Goal: Communication & Community: Share content

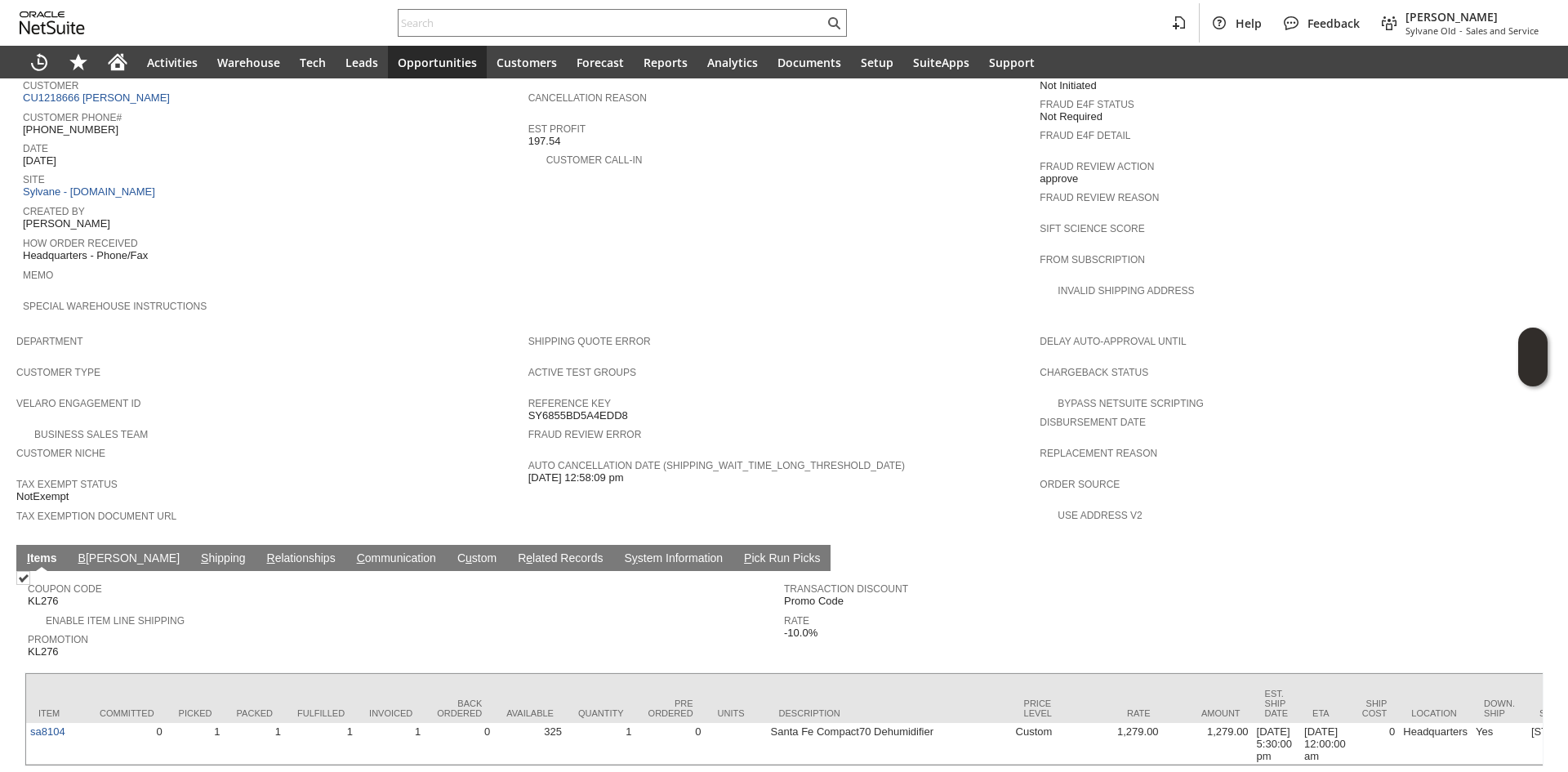
scroll to position [703, 0]
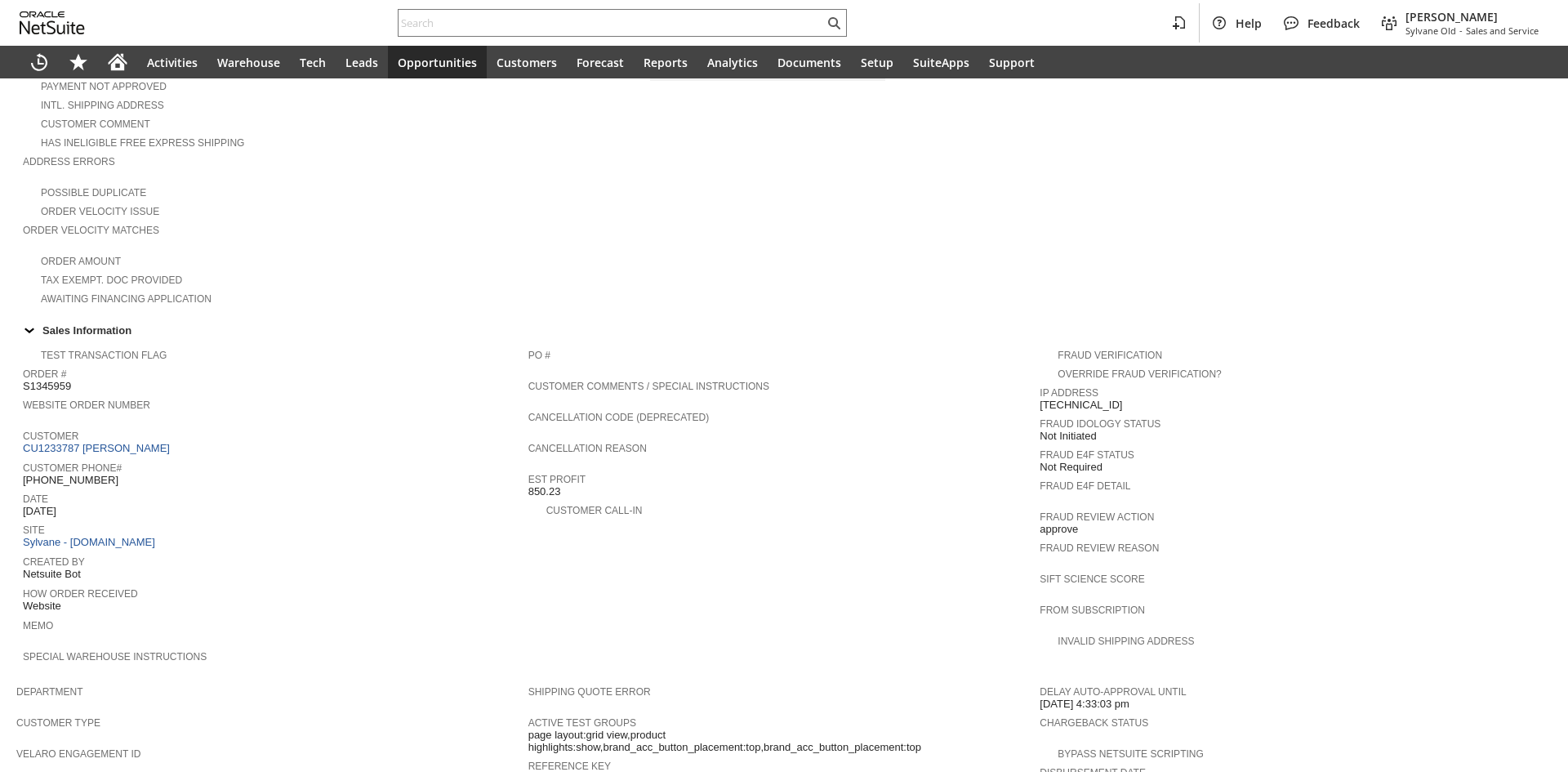
scroll to position [895, 0]
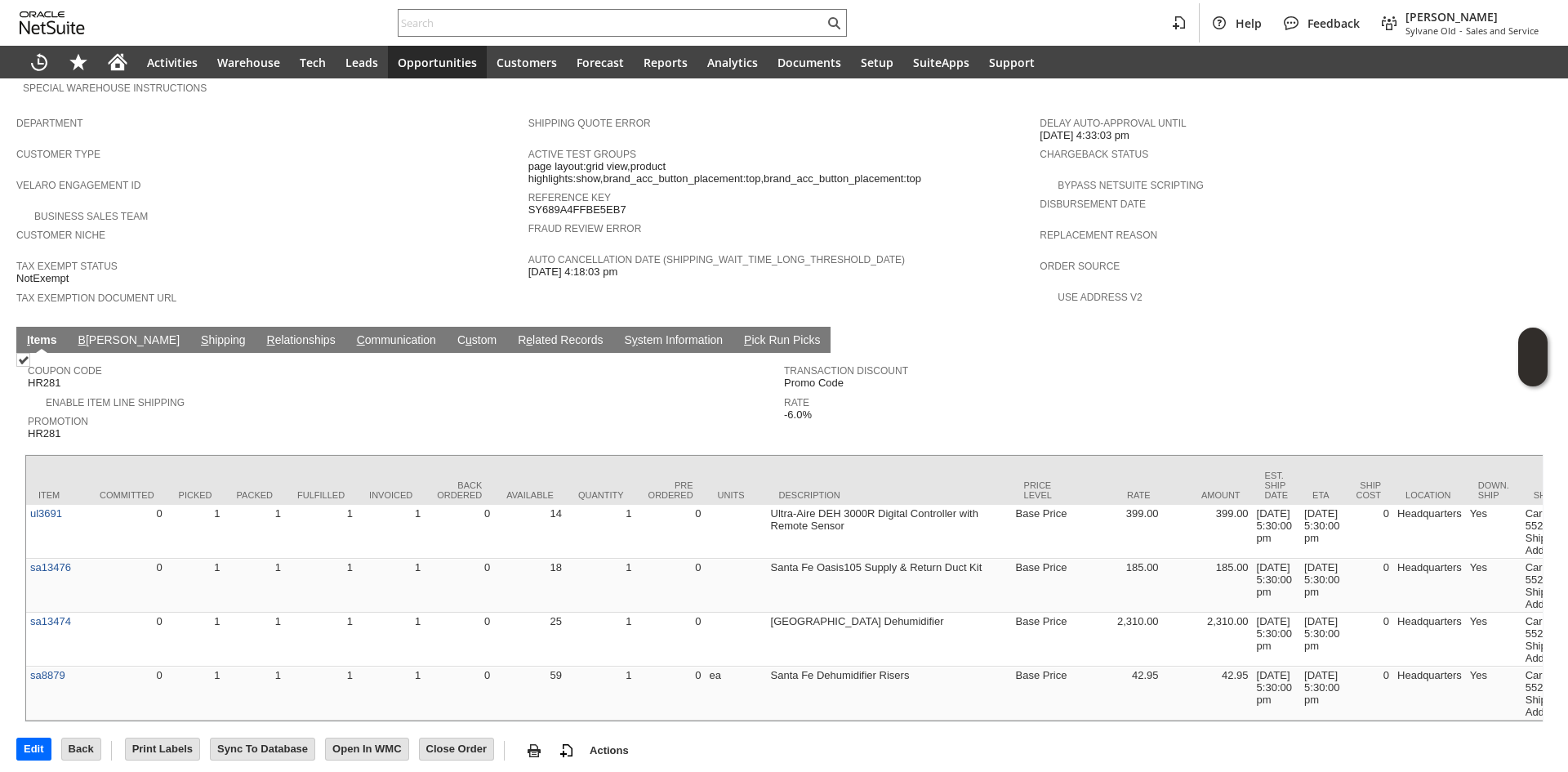
click at [353, 333] on link "C ommunication" at bounding box center [396, 341] width 88 height 15
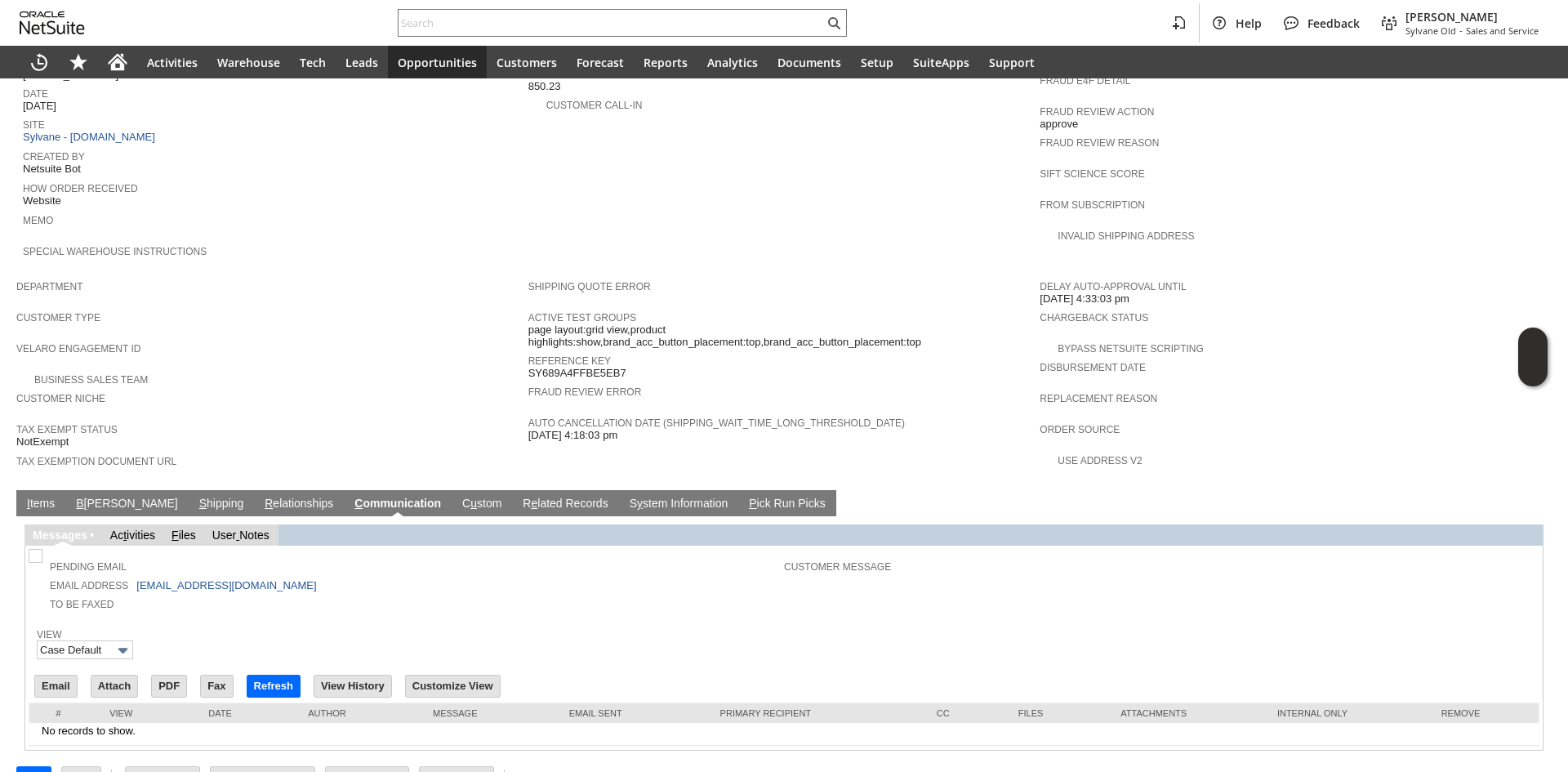
scroll to position [0, 0]
click at [65, 675] on input "Email" at bounding box center [55, 685] width 42 height 21
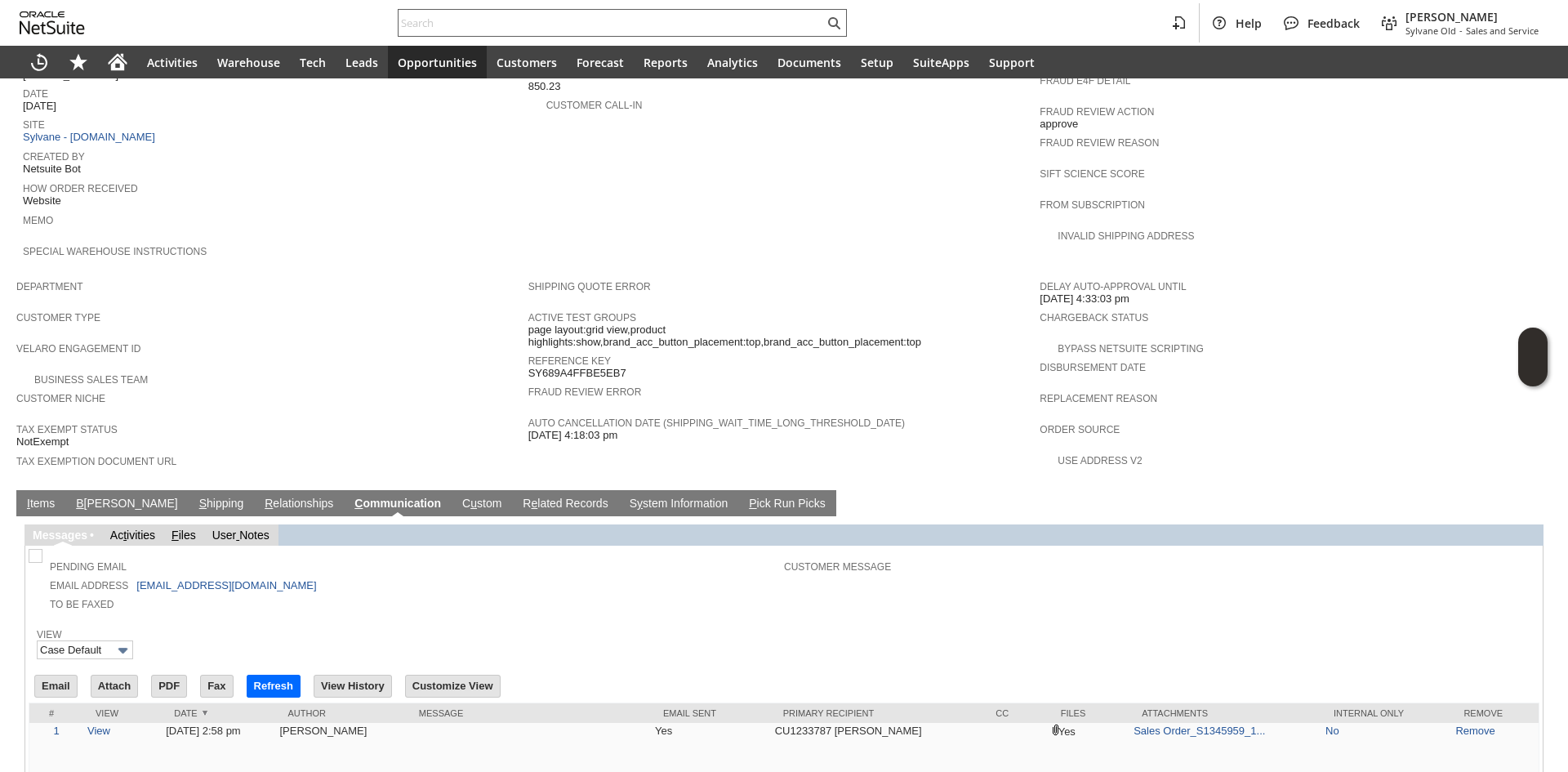
paste input "3684"
type input "3684"
click at [616, 20] on input "3684" at bounding box center [611, 22] width 425 height 20
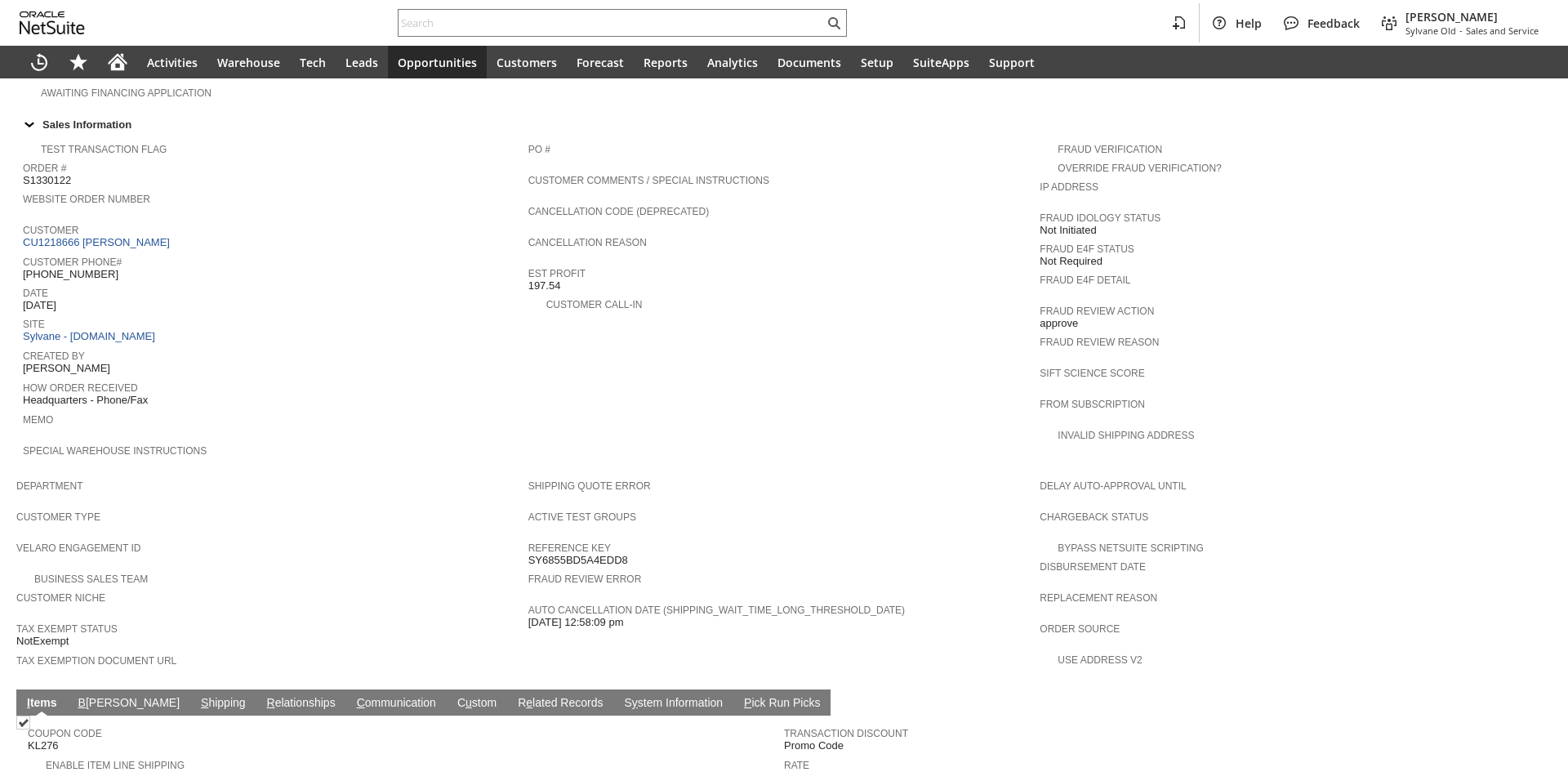
scroll to position [628, 0]
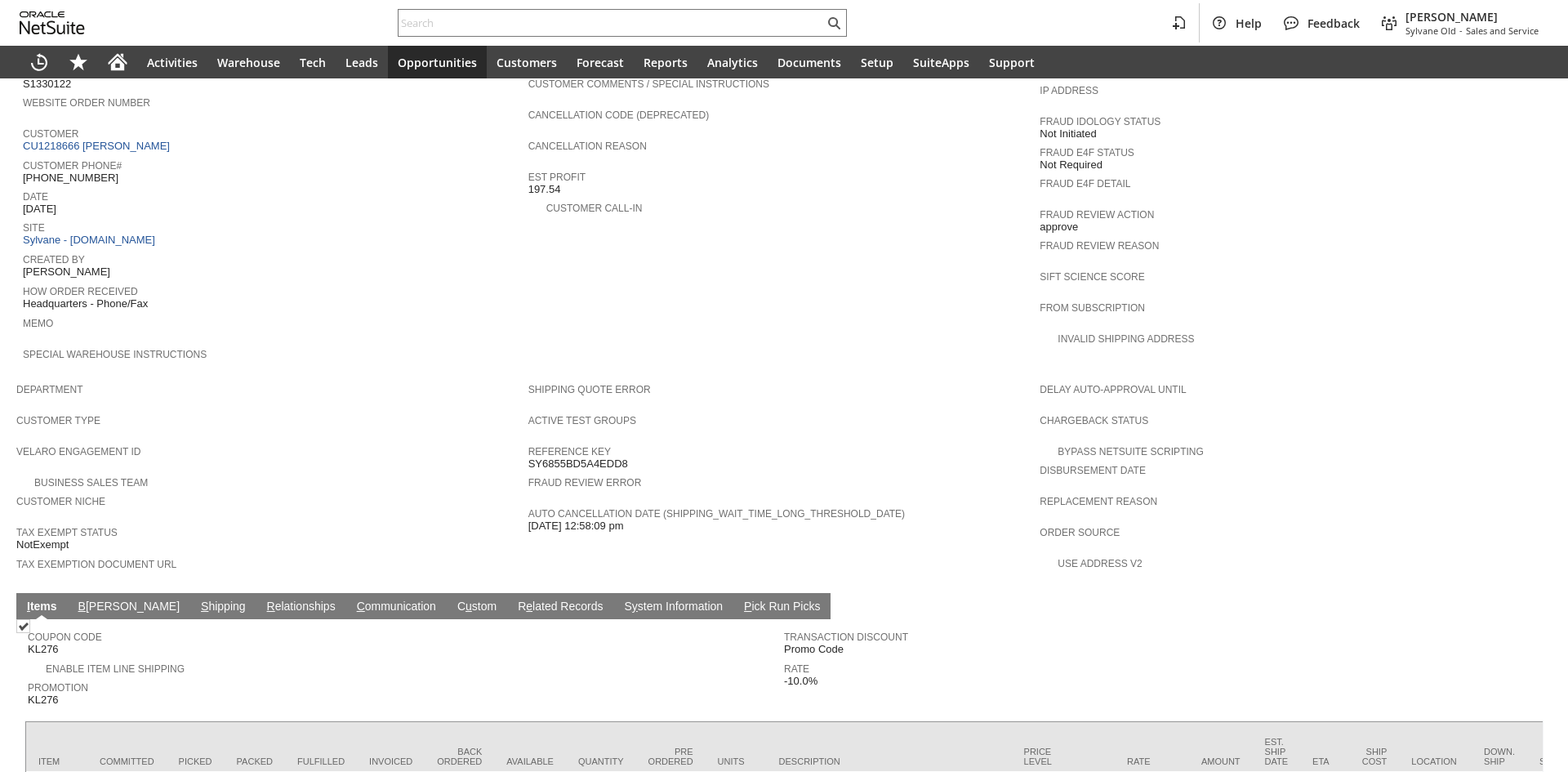
click at [353, 599] on link "C ommunication" at bounding box center [396, 607] width 88 height 15
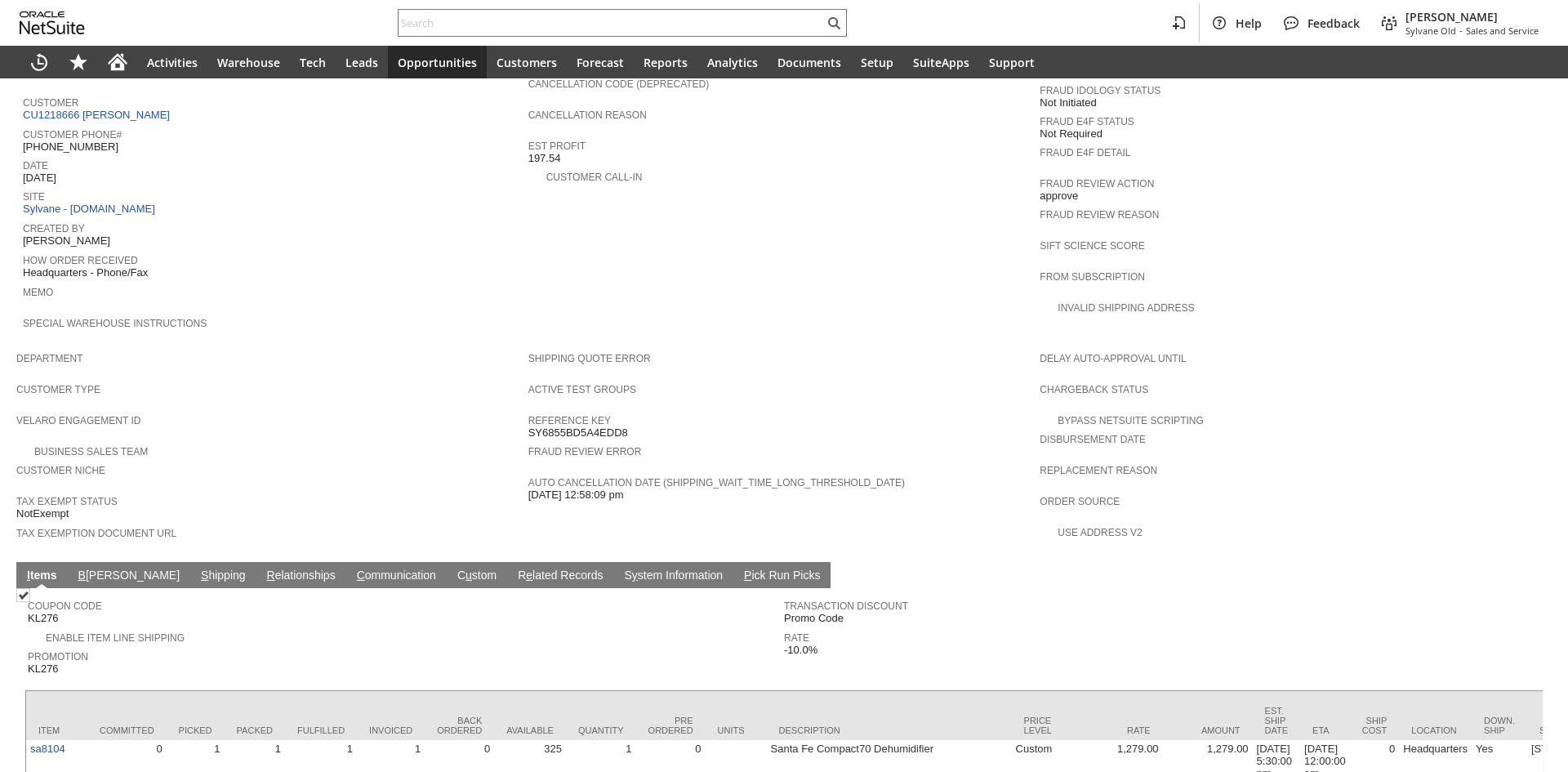
click at [353, 568] on link "C ommunication" at bounding box center [396, 576] width 88 height 15
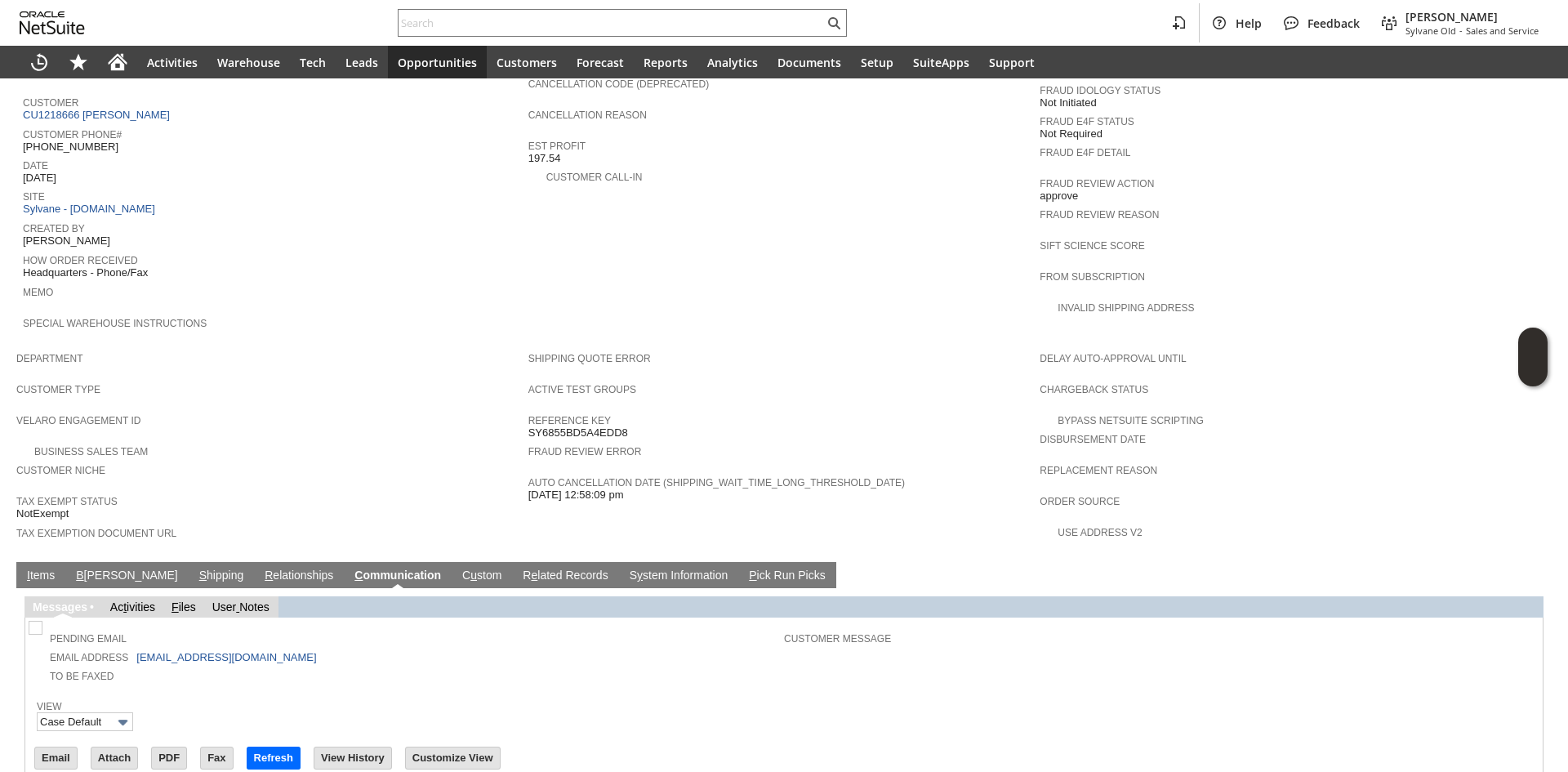
scroll to position [0, 0]
click at [62, 746] on td "Email" at bounding box center [55, 758] width 43 height 23
click at [59, 747] on input "Email" at bounding box center [55, 758] width 42 height 21
